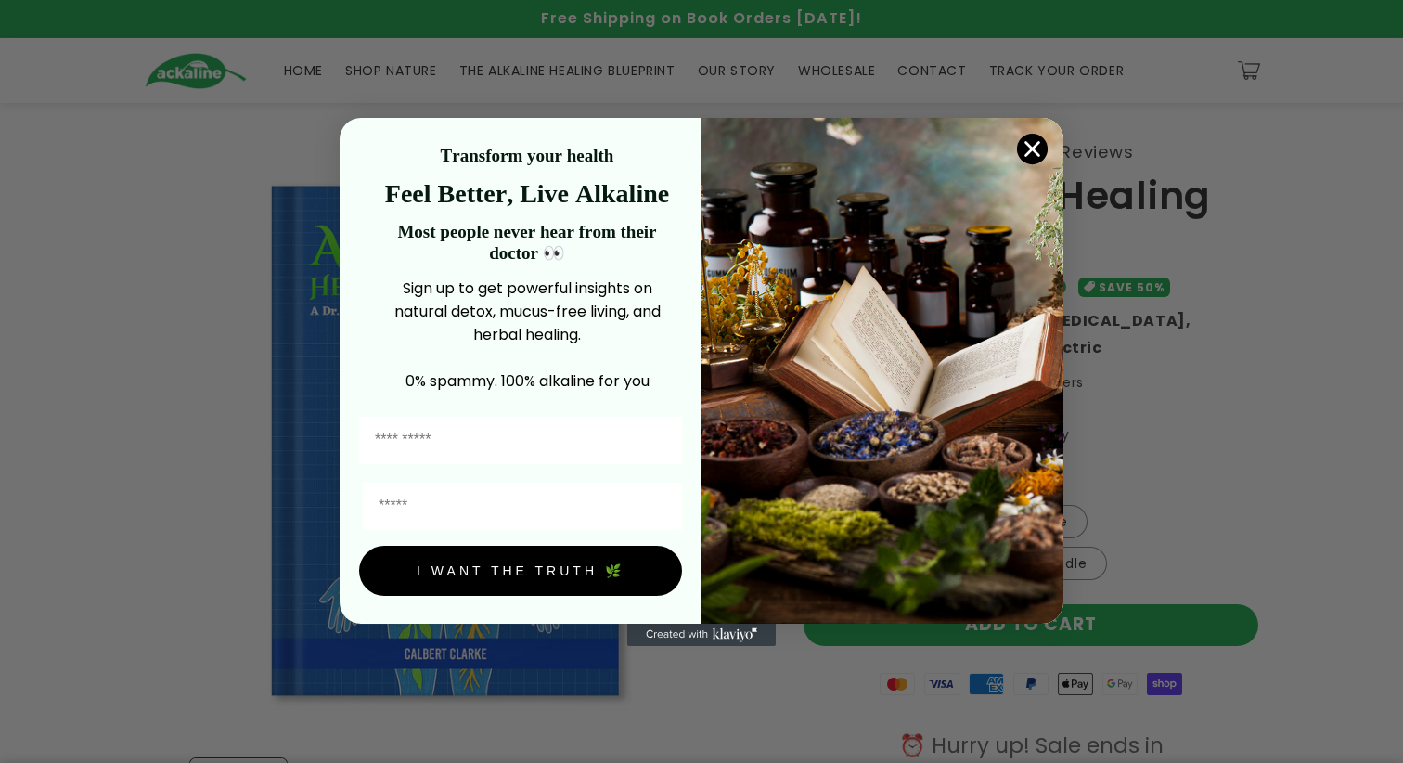
click at [1029, 146] on circle "Close dialog" at bounding box center [1032, 148] width 31 height 31
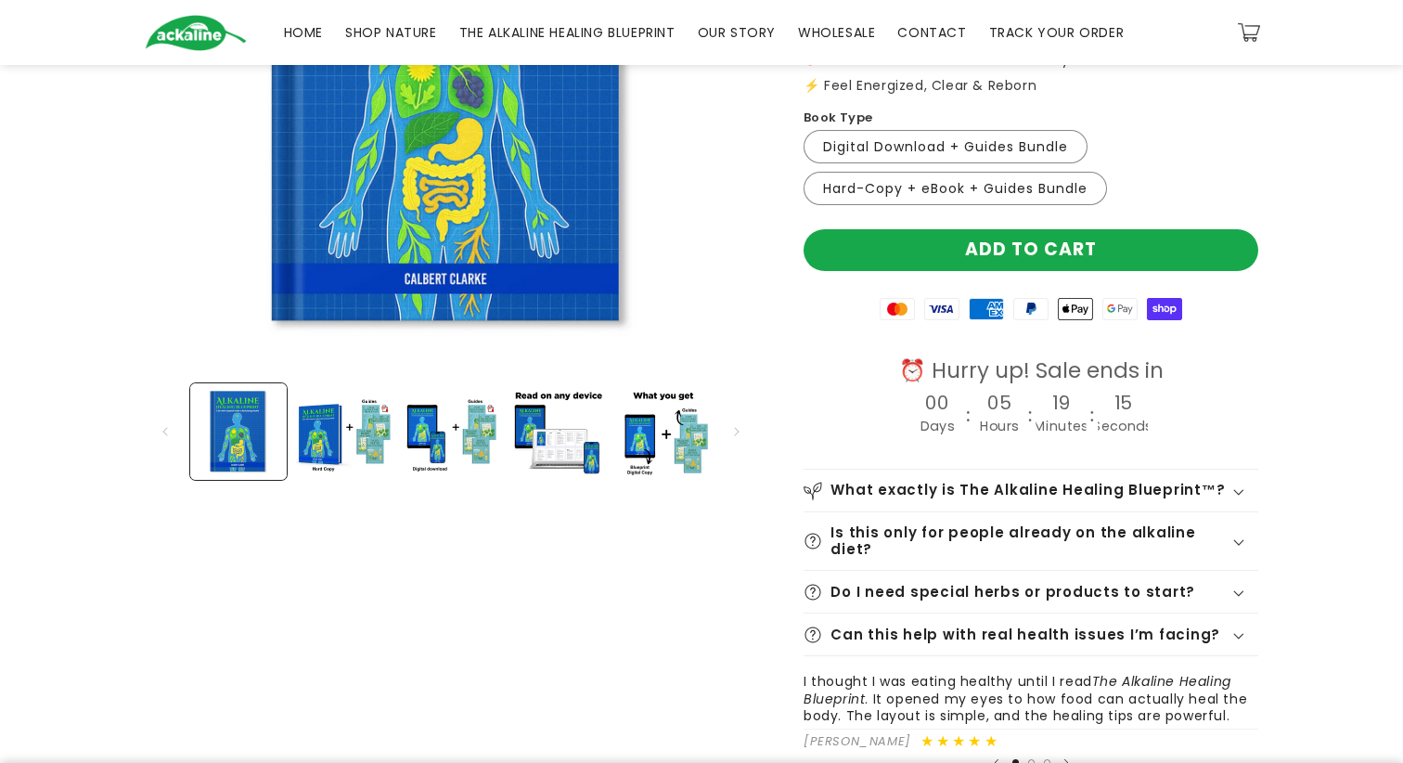
scroll to position [372, 0]
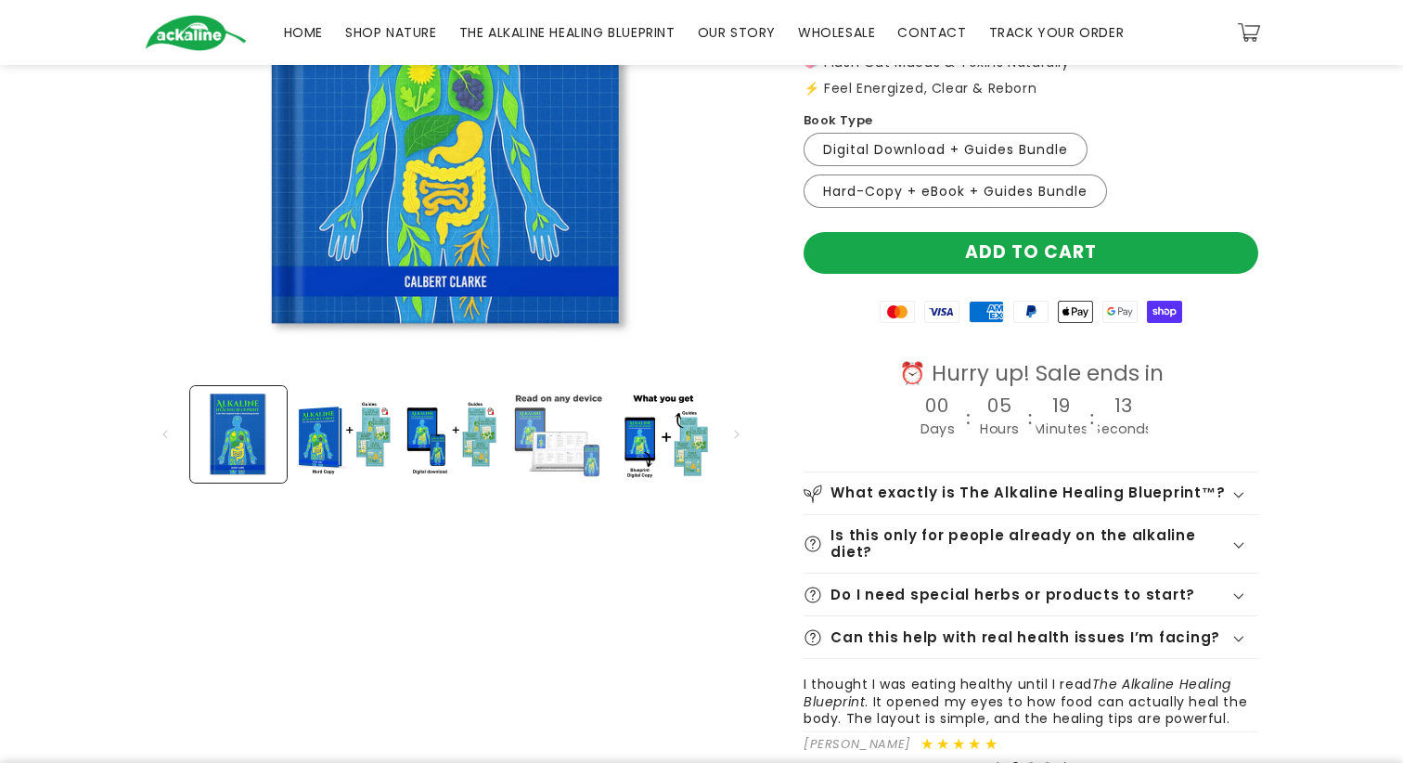
click at [570, 444] on button "Load image 4 in gallery view" at bounding box center [557, 434] width 97 height 97
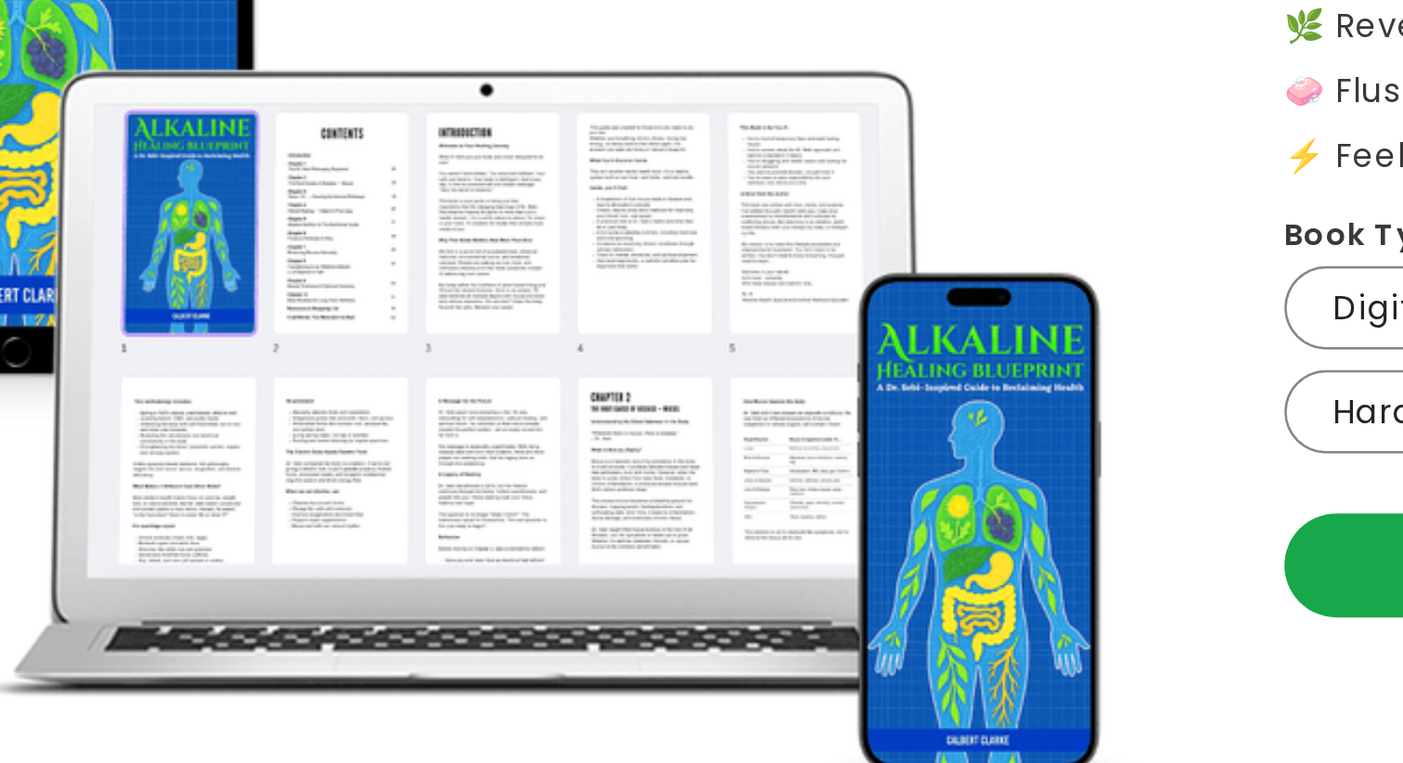
scroll to position [317, 0]
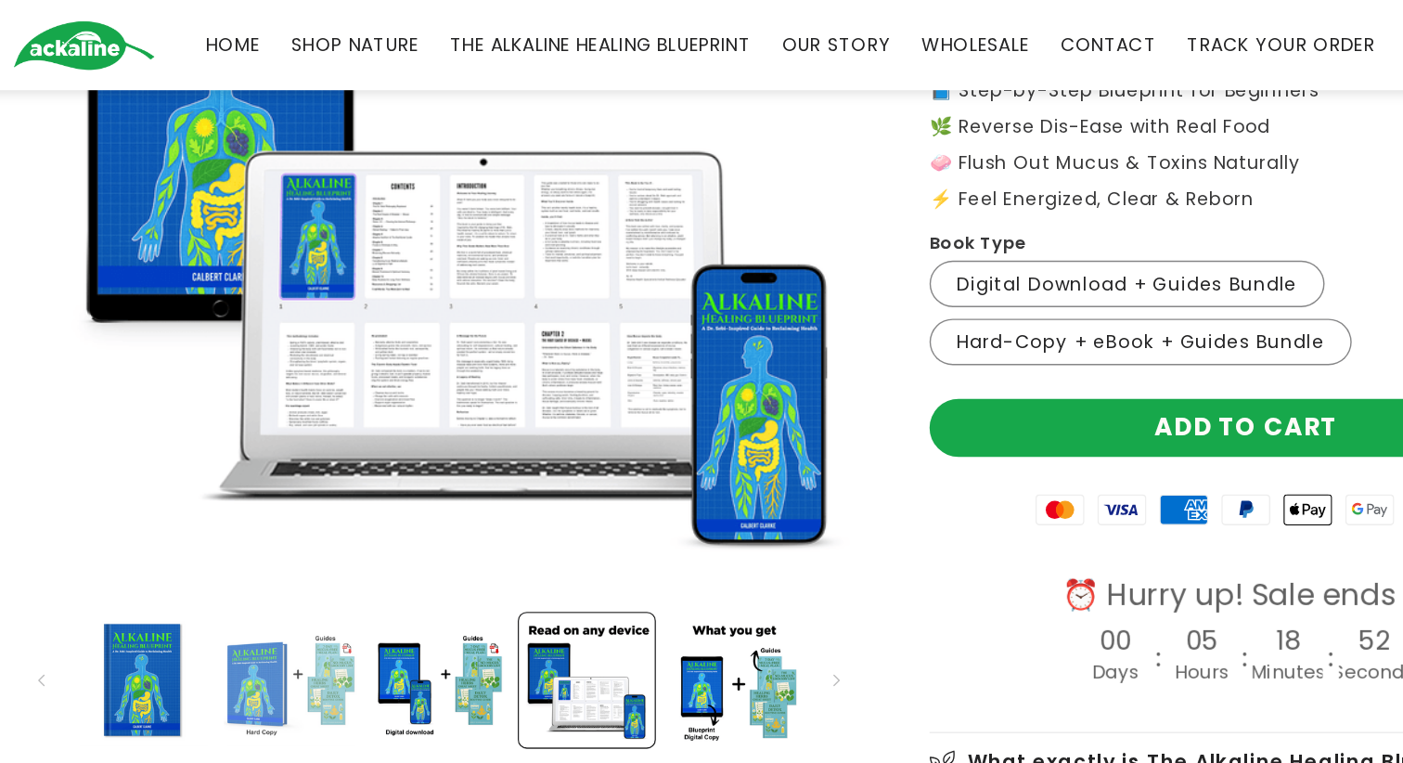
click at [296, 486] on button "Load image 2 in gallery view" at bounding box center [344, 489] width 97 height 97
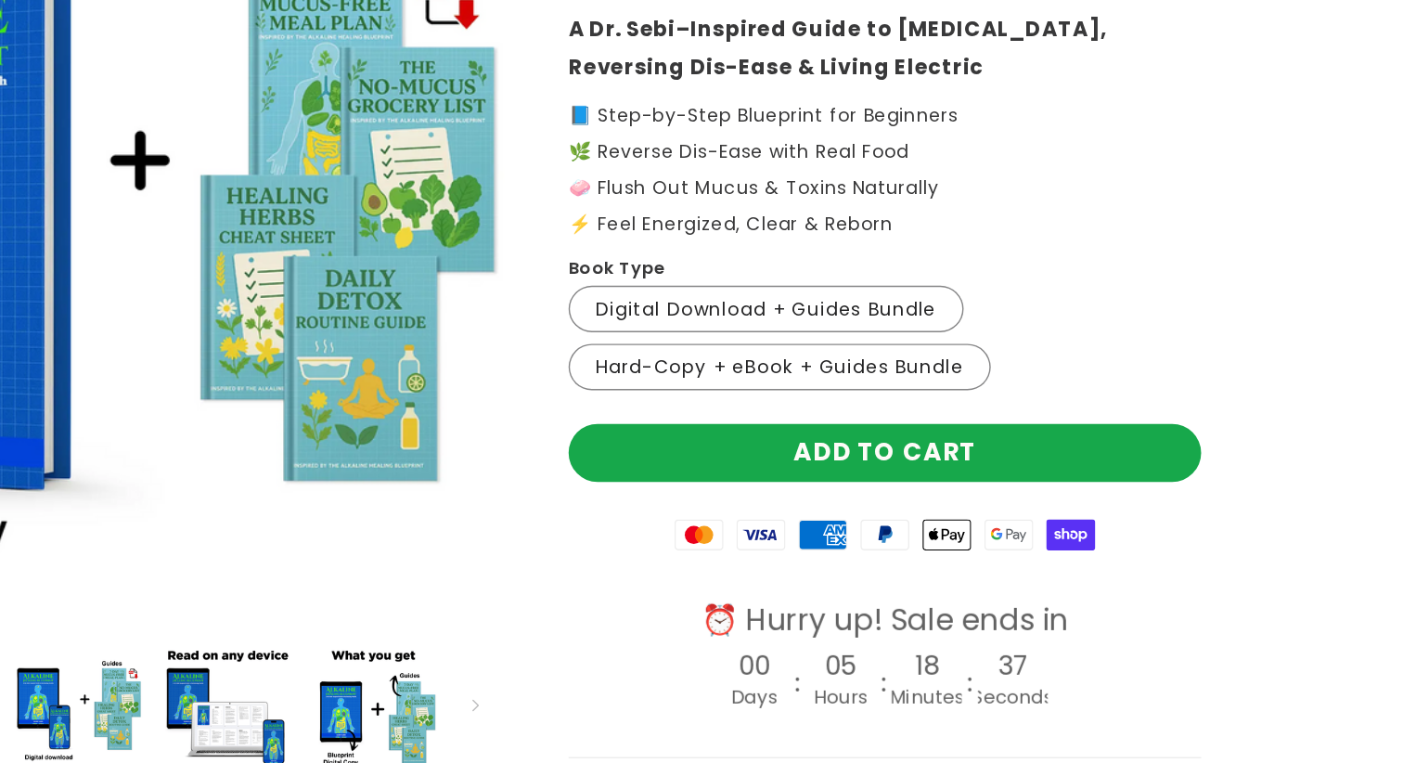
scroll to position [148, 0]
click at [804, 357] on label "Digital Download + Guides Bundle Variant sold out or unavailable" at bounding box center [946, 373] width 284 height 33
click at [804, 399] on label "Hard-Copy + eBook + Guides Bundle Variant sold out or unavailable" at bounding box center [956, 415] width 304 height 33
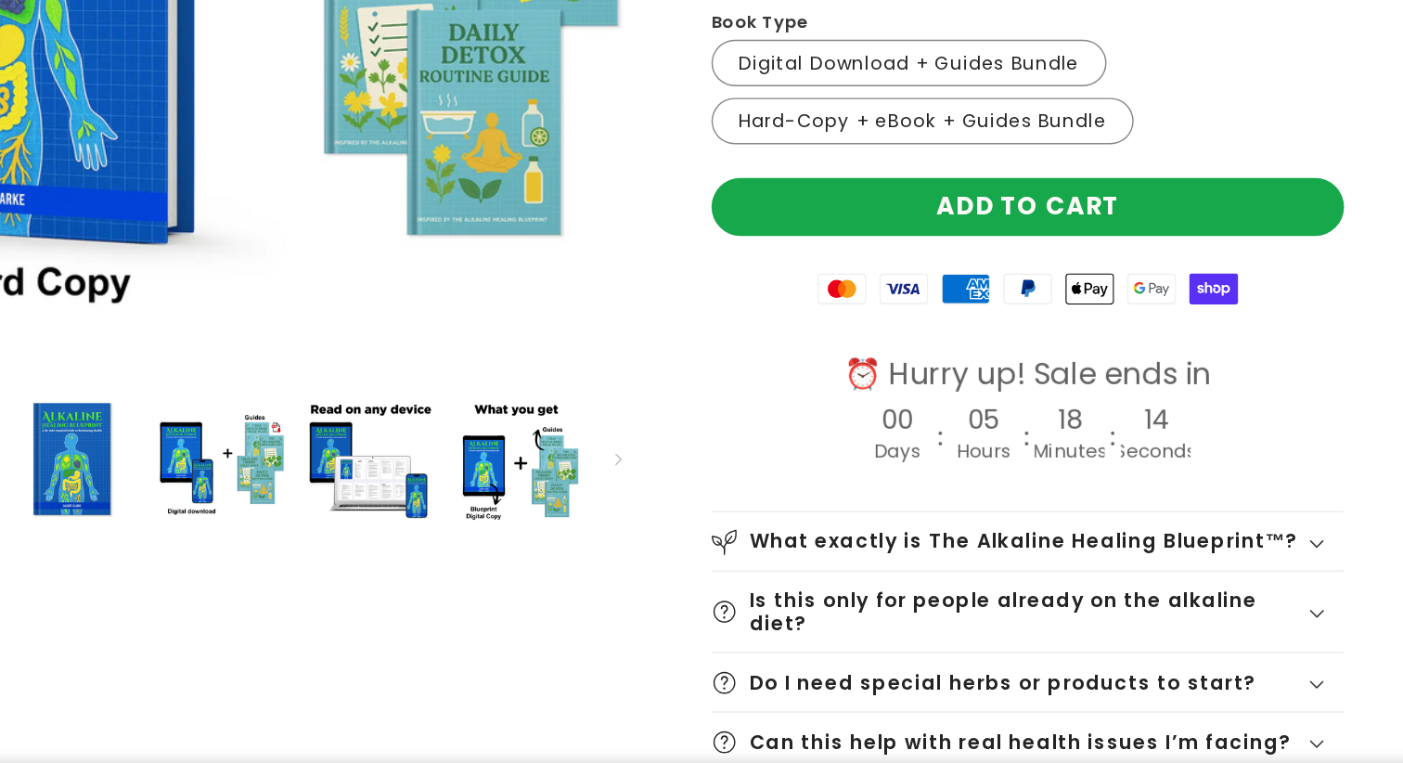
scroll to position [269, 0]
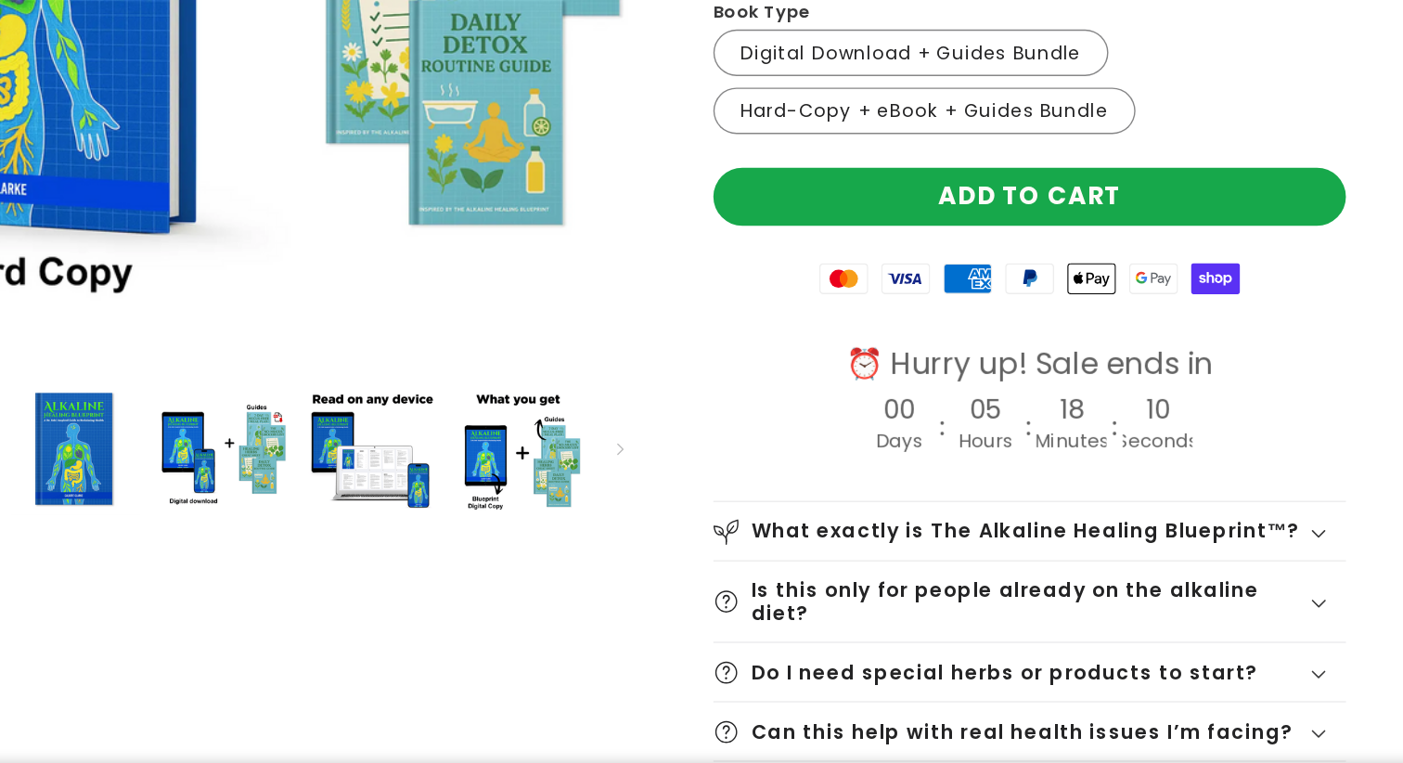
click at [831, 588] on h2 "What exactly is The Alkaline Healing Blueprint™?" at bounding box center [1028, 597] width 394 height 18
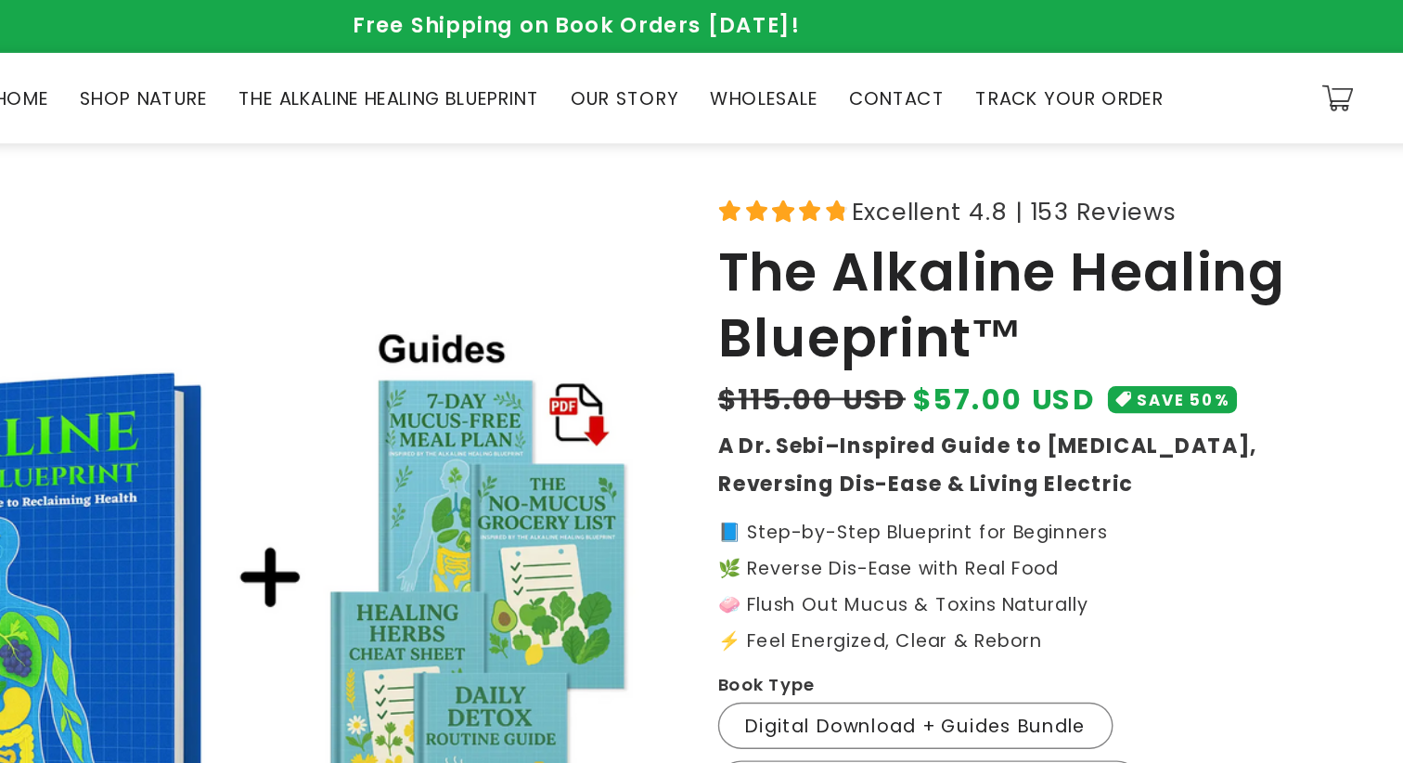
scroll to position [0, 0]
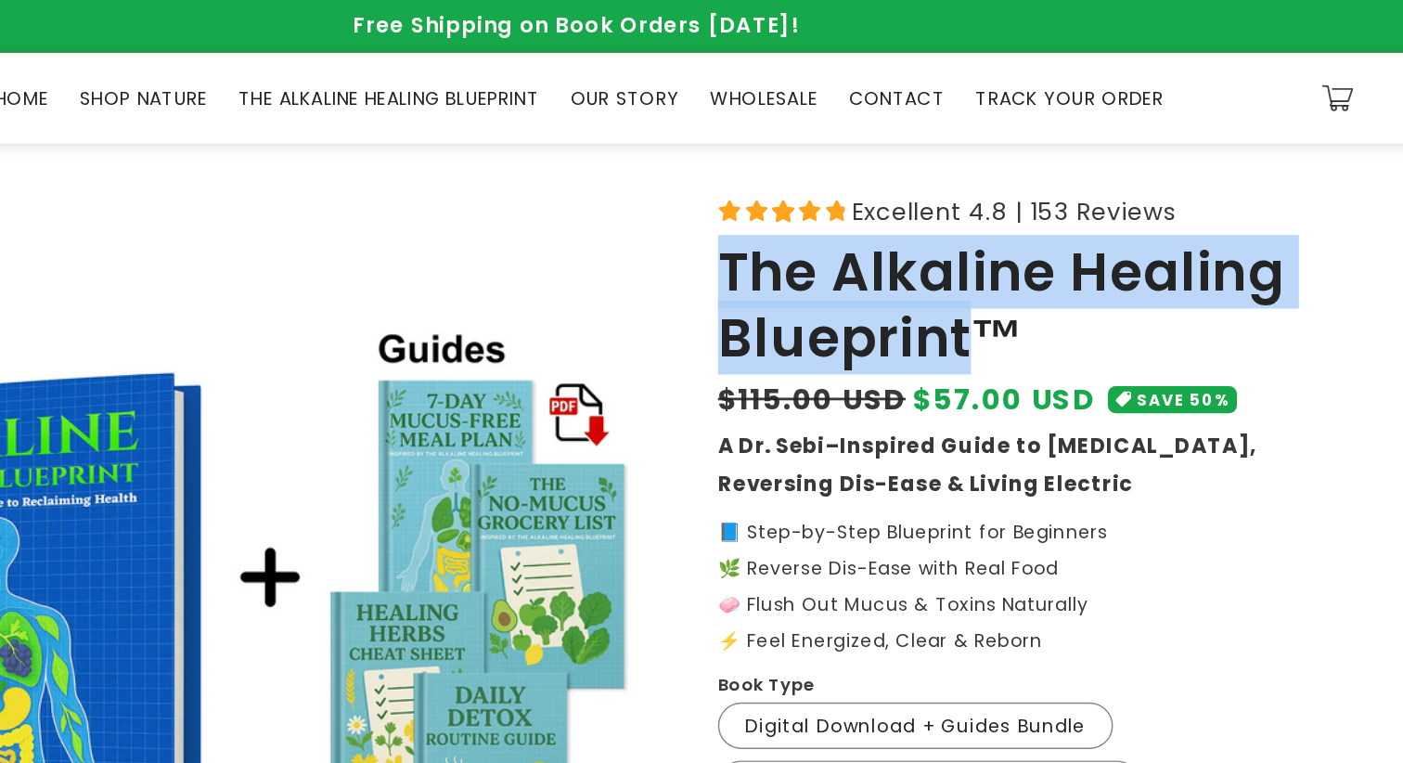
drag, startPoint x: 519, startPoint y: 184, endPoint x: 695, endPoint y: 237, distance: 184.1
click at [804, 237] on h1 "The Alkaline Healing Blueprint™" at bounding box center [1031, 220] width 455 height 94
copy h1 "The Alkaline Healing Blueprint"
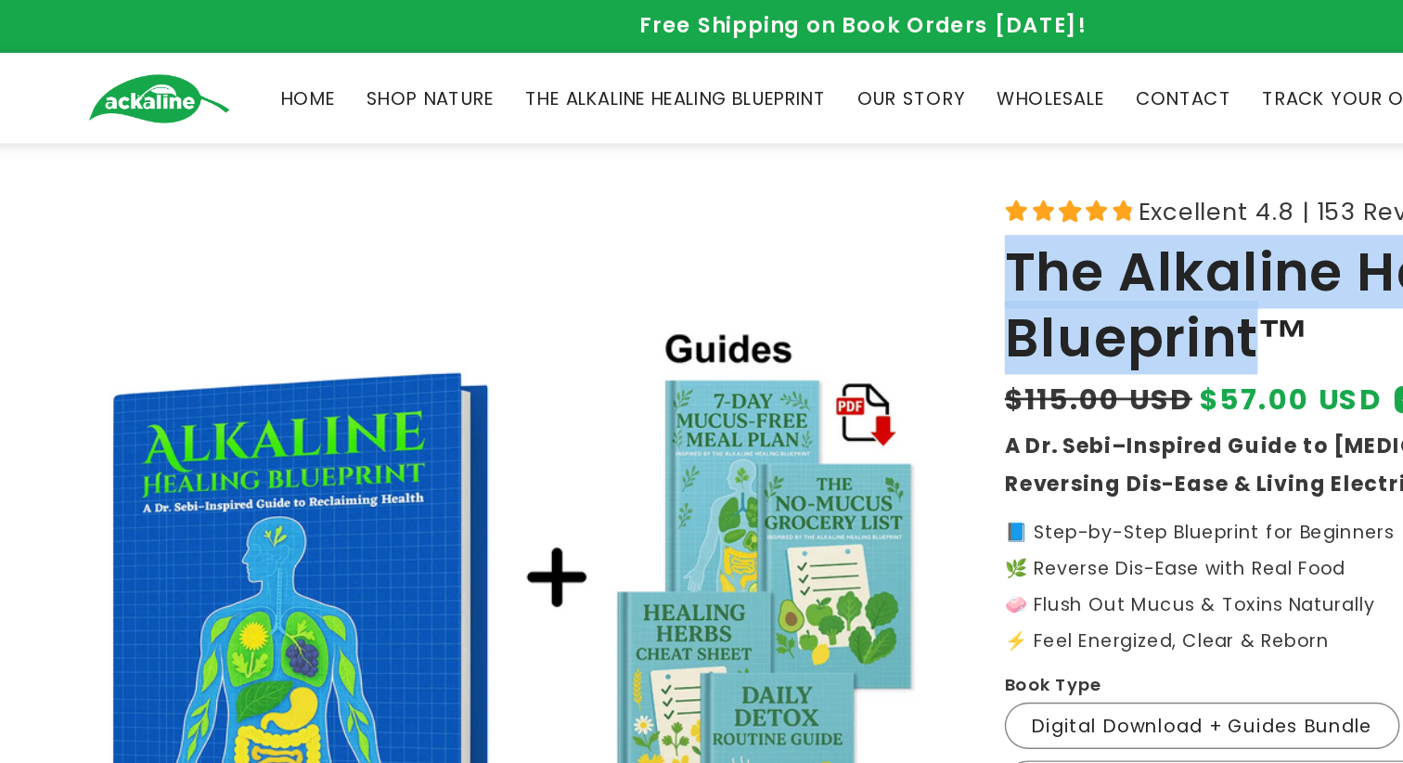
click at [284, 69] on span "HOME" at bounding box center [303, 70] width 39 height 17
